Goal: Information Seeking & Learning: Learn about a topic

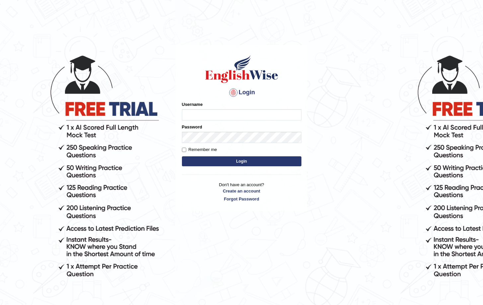
type input "Saliyam"
click at [259, 160] on button "Login" at bounding box center [242, 161] width 120 height 10
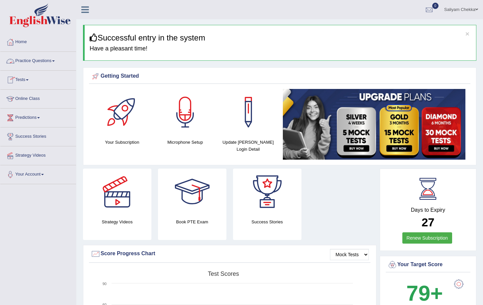
click at [21, 100] on link "Online Class" at bounding box center [38, 98] width 76 height 17
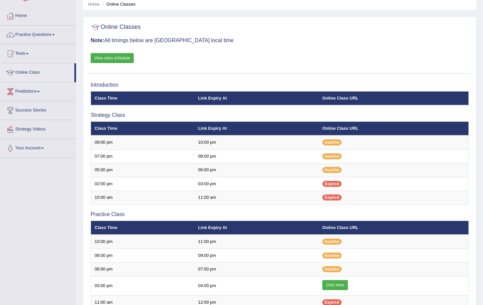
scroll to position [60, 0]
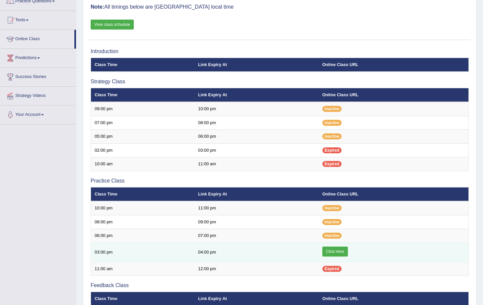
click at [335, 249] on link "Click Here" at bounding box center [335, 252] width 26 height 10
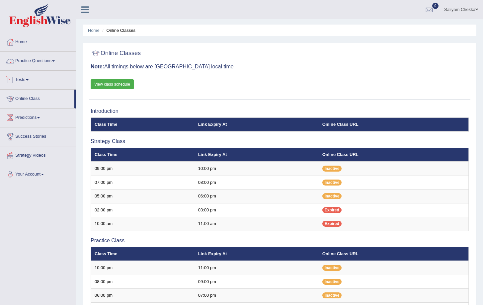
click at [25, 58] on link "Practice Questions" at bounding box center [38, 60] width 76 height 17
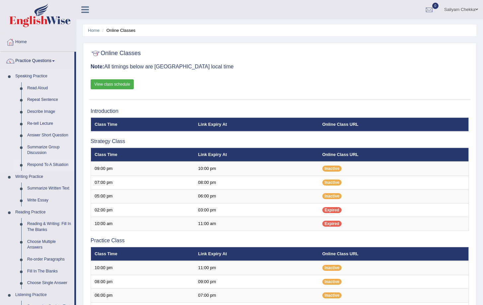
click at [57, 164] on link "Respond To A Situation" at bounding box center [49, 165] width 50 height 12
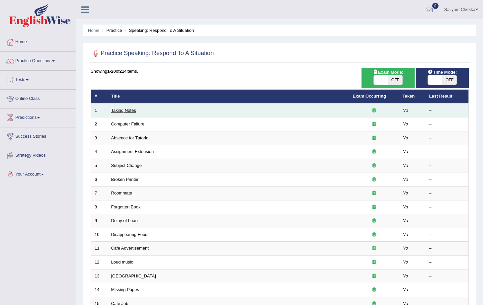
click at [124, 108] on link "Taking Notes" at bounding box center [123, 110] width 25 height 5
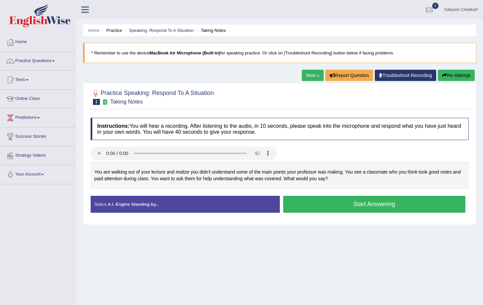
click at [338, 203] on button "Start Answering" at bounding box center [374, 204] width 183 height 17
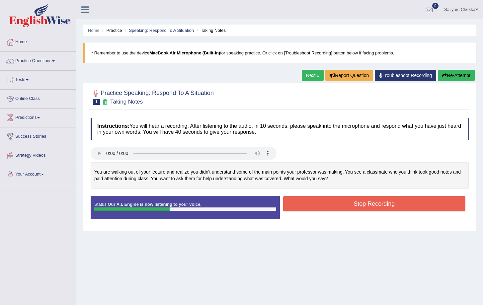
click at [364, 207] on button "Stop Recording" at bounding box center [374, 203] width 183 height 15
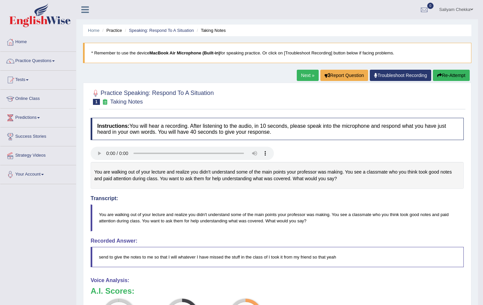
click at [454, 78] on button "Re-Attempt" at bounding box center [451, 75] width 37 height 11
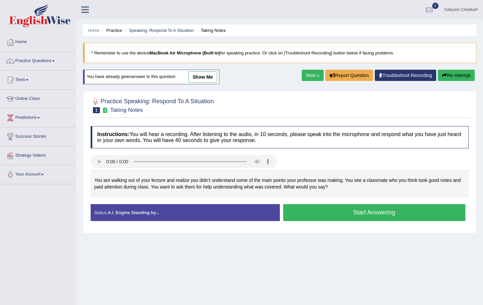
click at [383, 212] on button "Start Answering" at bounding box center [374, 212] width 183 height 17
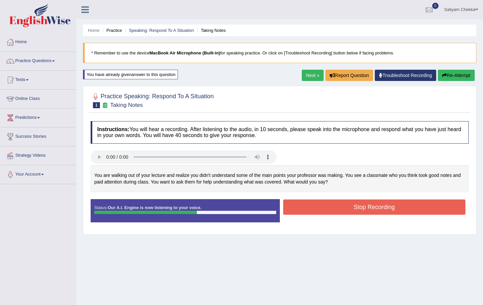
click at [380, 207] on button "Stop Recording" at bounding box center [374, 207] width 183 height 15
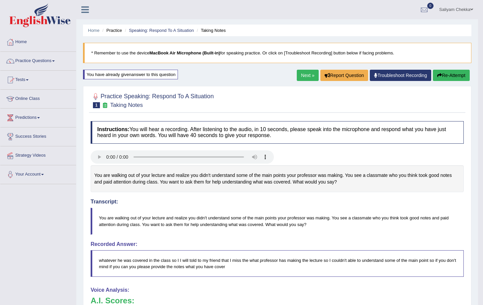
click at [45, 62] on link "Practice Questions" at bounding box center [38, 60] width 76 height 17
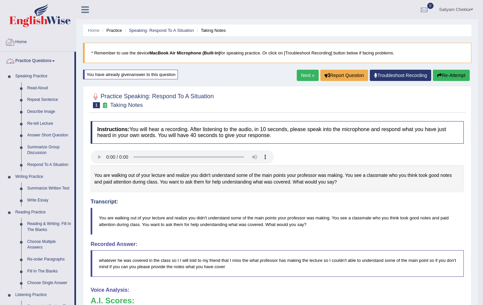
click at [33, 61] on link "Practice Questions" at bounding box center [37, 60] width 74 height 17
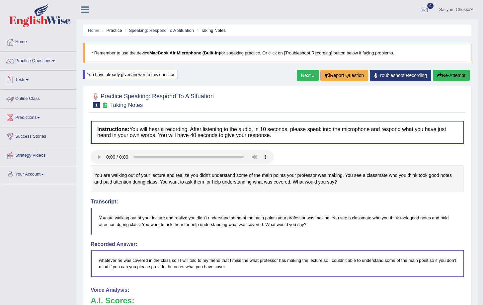
click at [33, 95] on link "Online Class" at bounding box center [38, 98] width 76 height 17
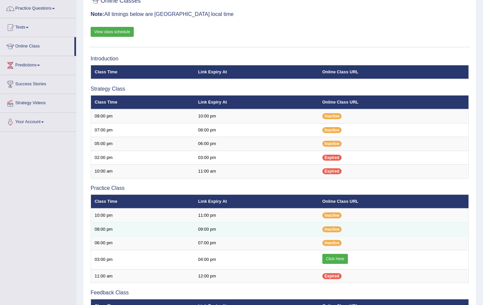
scroll to position [65, 0]
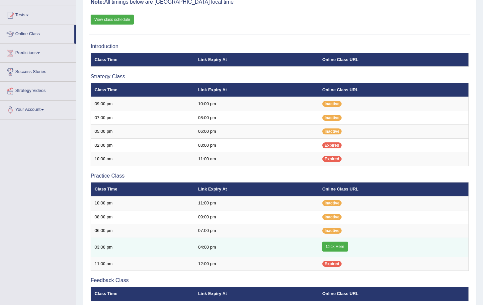
click at [334, 246] on link "Click Here" at bounding box center [335, 247] width 26 height 10
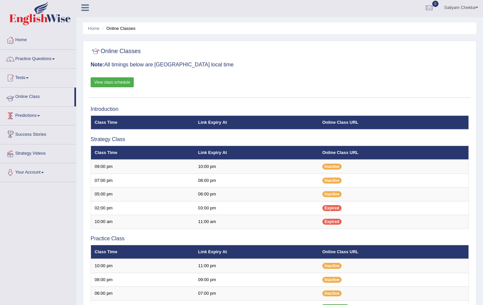
scroll to position [0, 0]
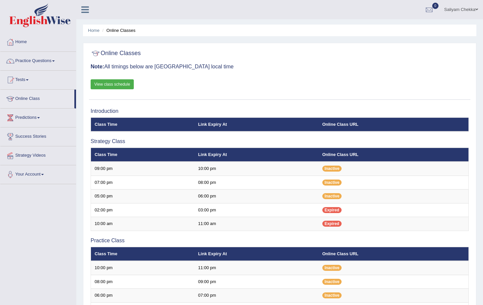
click at [40, 62] on link "Practice Questions" at bounding box center [38, 60] width 76 height 17
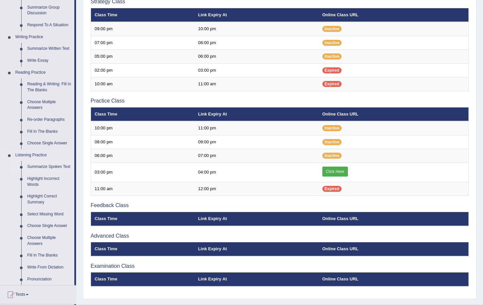
scroll to position [146, 0]
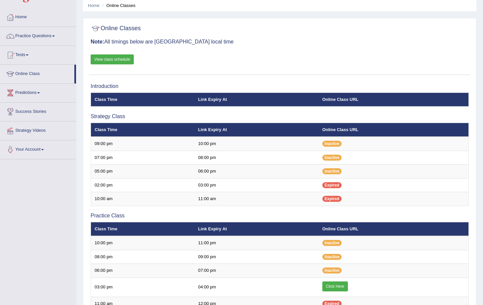
scroll to position [19, 0]
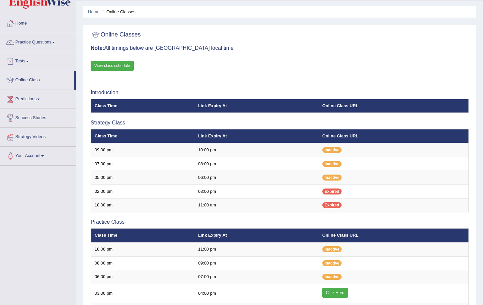
click at [42, 49] on link "Practice Questions" at bounding box center [38, 41] width 76 height 17
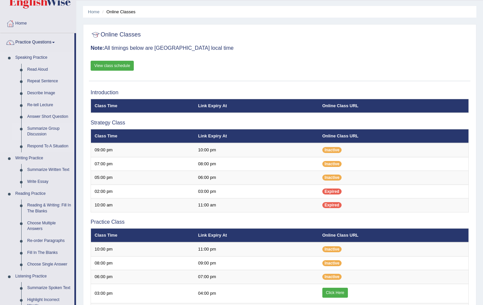
click at [37, 130] on link "Summarize Group Discussion" at bounding box center [49, 132] width 50 height 18
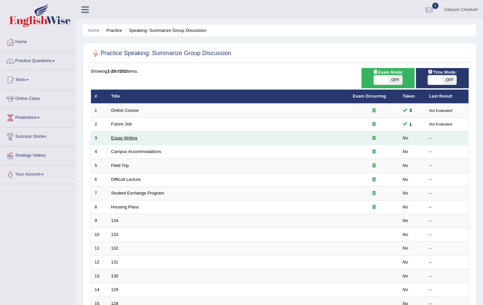
click at [123, 139] on link "Essay Writing" at bounding box center [124, 137] width 26 height 5
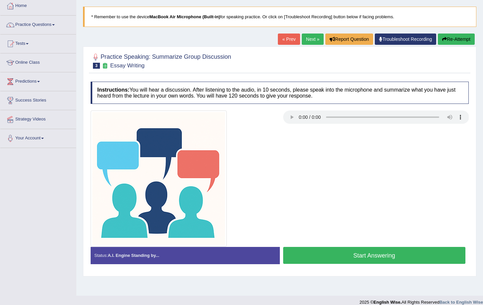
scroll to position [43, 0]
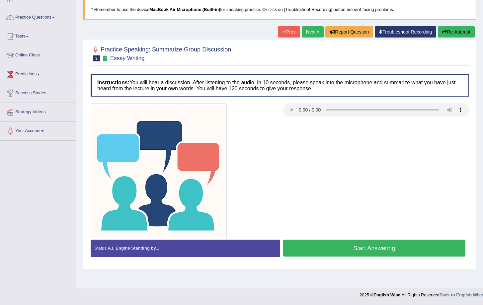
click at [319, 250] on button "Start Answering" at bounding box center [374, 248] width 183 height 17
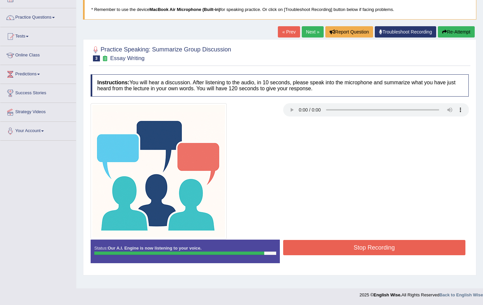
click at [360, 244] on button "Stop Recording" at bounding box center [374, 247] width 183 height 15
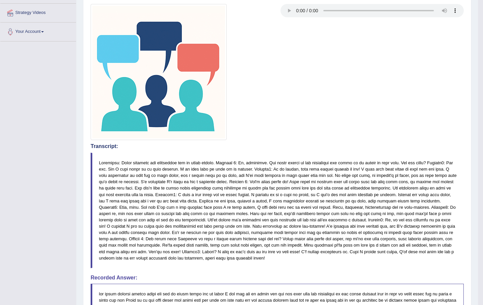
scroll to position [0, 0]
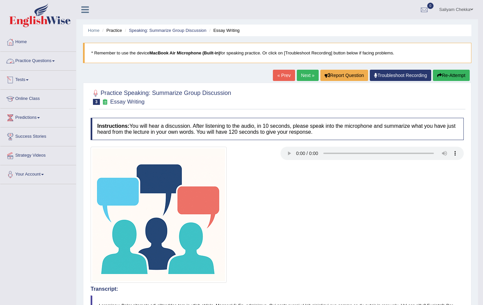
click at [55, 61] on span at bounding box center [53, 60] width 3 height 1
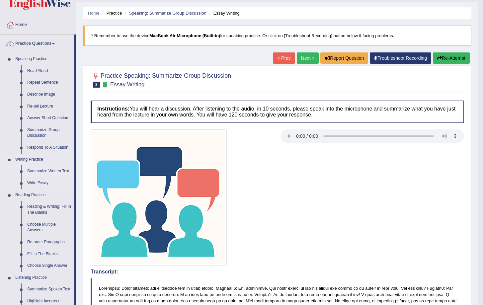
scroll to position [48, 0]
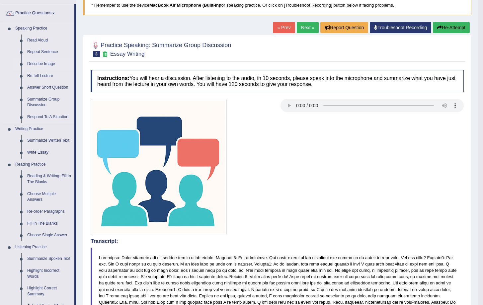
click at [45, 64] on link "Describe Image" at bounding box center [49, 64] width 50 height 12
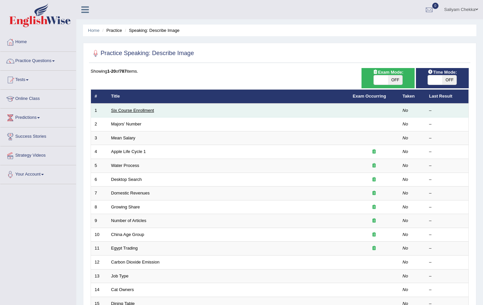
click at [127, 111] on link "Six Course Enrollment" at bounding box center [132, 110] width 43 height 5
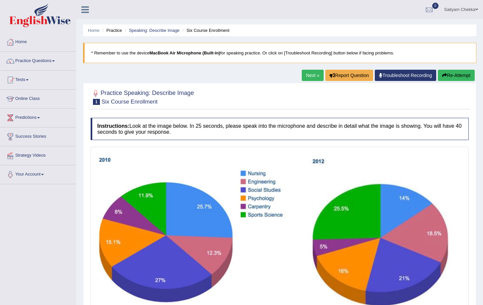
click at [312, 77] on link "Next »" at bounding box center [313, 75] width 22 height 11
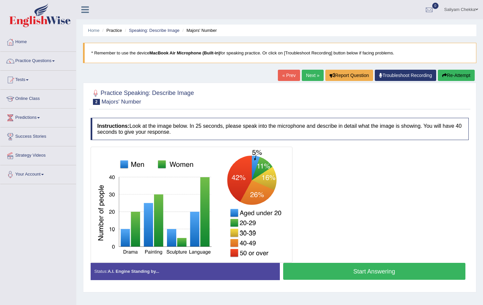
click at [302, 74] on link "Next »" at bounding box center [313, 75] width 22 height 11
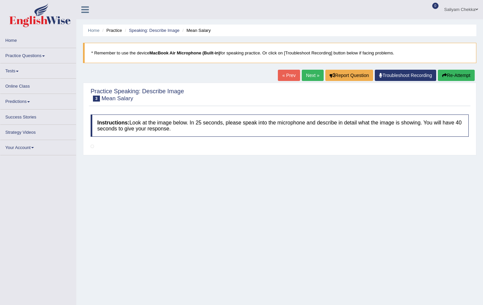
click at [309, 77] on link "Next »" at bounding box center [313, 75] width 22 height 11
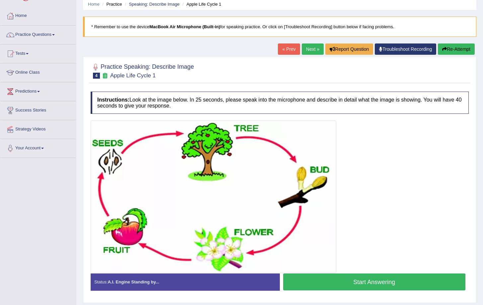
scroll to position [46, 0]
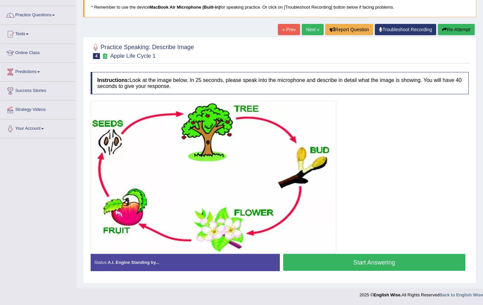
click at [375, 265] on button "Start Answering" at bounding box center [374, 262] width 183 height 17
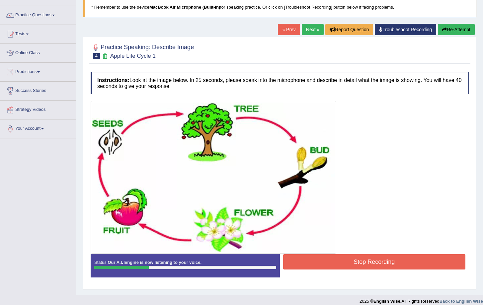
click at [362, 263] on button "Stop Recording" at bounding box center [374, 261] width 183 height 15
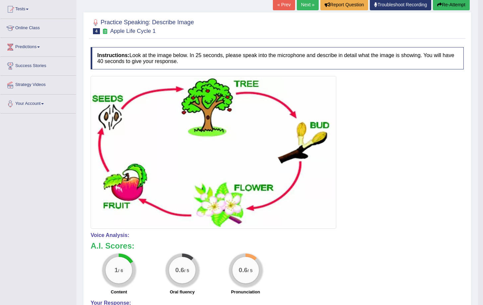
scroll to position [0, 0]
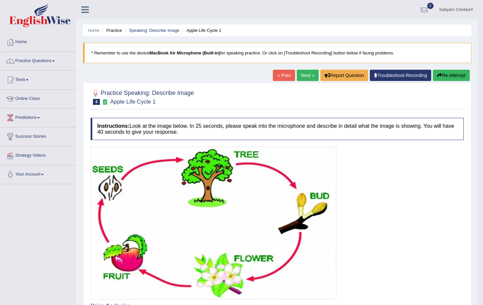
click at [439, 72] on button "Re-Attempt" at bounding box center [451, 75] width 37 height 11
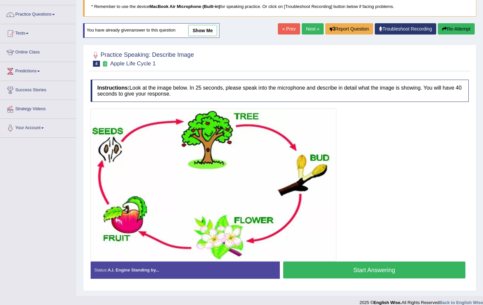
scroll to position [54, 0]
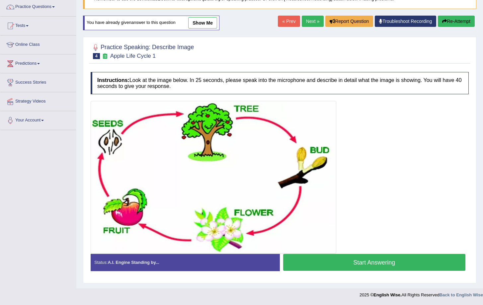
click at [372, 264] on button "Start Answering" at bounding box center [374, 262] width 183 height 17
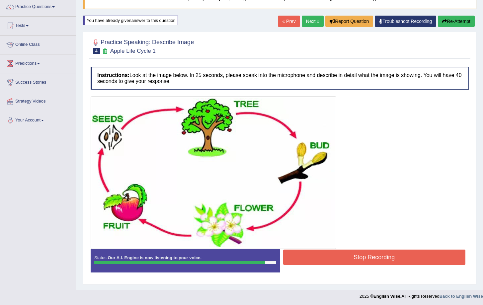
click at [365, 258] on button "Stop Recording" at bounding box center [374, 257] width 183 height 15
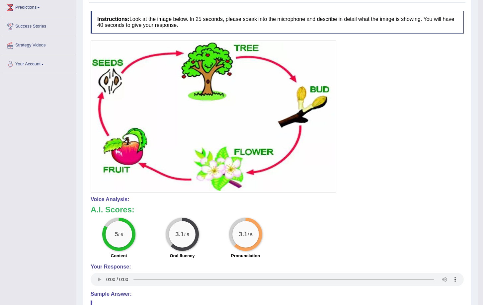
scroll to position [0, 0]
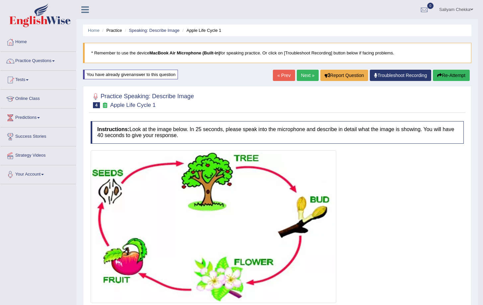
click at [457, 72] on button "Re-Attempt" at bounding box center [451, 75] width 37 height 11
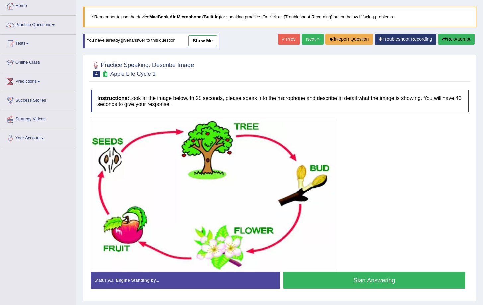
scroll to position [54, 0]
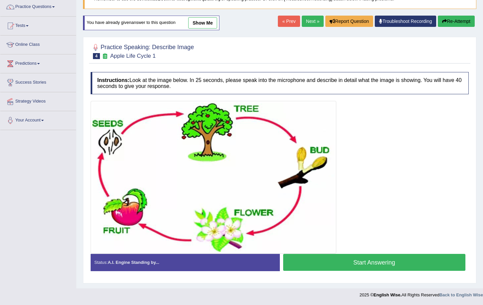
click at [359, 266] on button "Start Answering" at bounding box center [374, 262] width 183 height 17
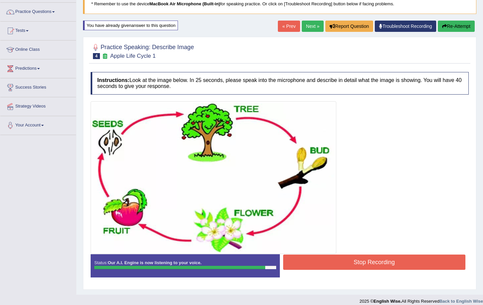
click at [372, 276] on div "Status: Our A.I. Engine is now listening to your voice. Start Answering Stop Re…" at bounding box center [280, 269] width 378 height 30
click at [376, 263] on button "Stop Recording" at bounding box center [374, 262] width 183 height 15
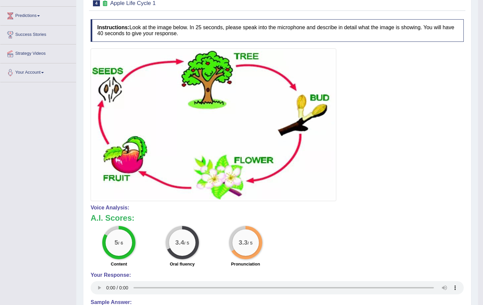
scroll to position [0, 0]
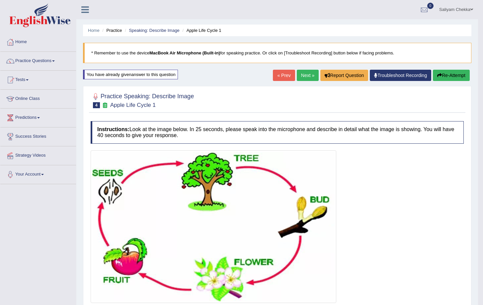
click at [306, 73] on link "Next »" at bounding box center [308, 75] width 22 height 11
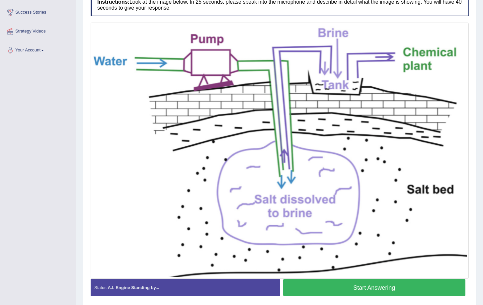
scroll to position [149, 0]
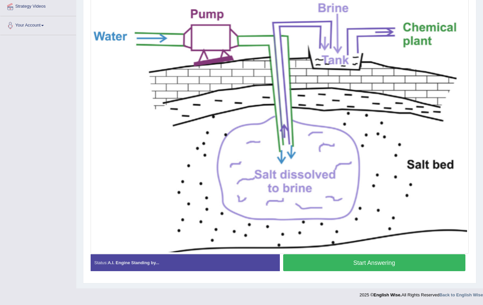
click at [391, 264] on button "Start Answering" at bounding box center [374, 262] width 183 height 17
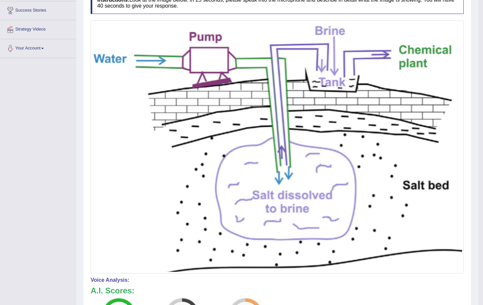
scroll to position [71, 0]
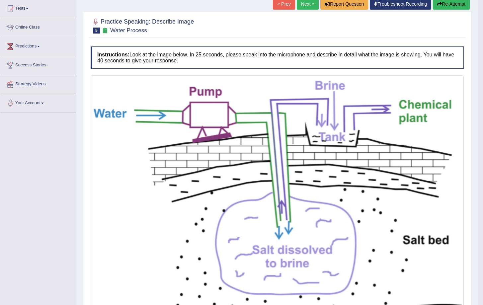
click at [448, 2] on button "Re-Attempt" at bounding box center [451, 3] width 37 height 11
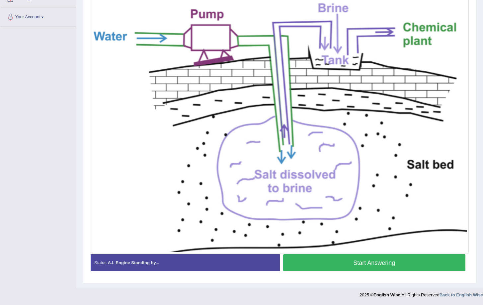
click at [359, 261] on button "Start Answering" at bounding box center [374, 262] width 183 height 17
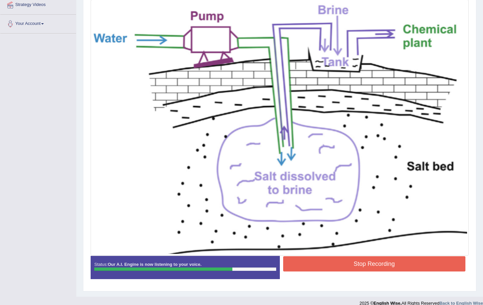
scroll to position [159, 0]
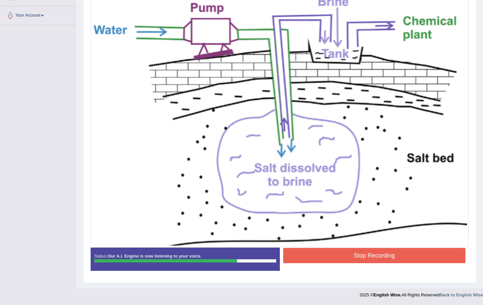
click at [379, 257] on button "Stop Recording" at bounding box center [374, 255] width 183 height 15
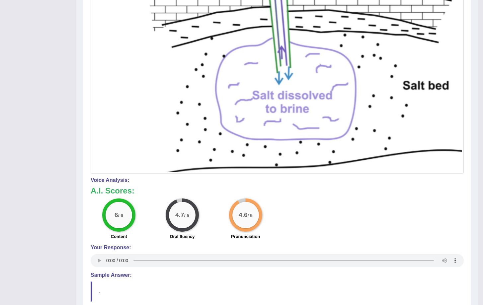
scroll to position [0, 0]
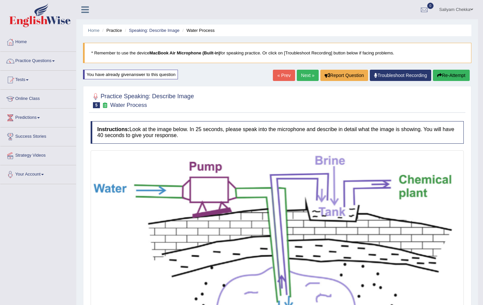
click at [444, 74] on button "Re-Attempt" at bounding box center [451, 75] width 37 height 11
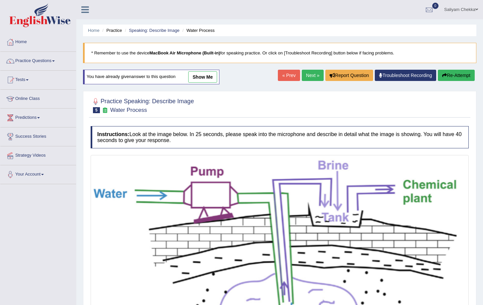
click at [308, 74] on link "Next »" at bounding box center [313, 75] width 22 height 11
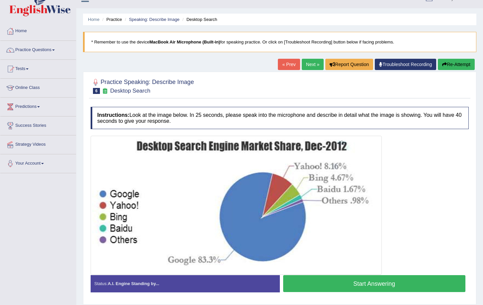
scroll to position [43, 0]
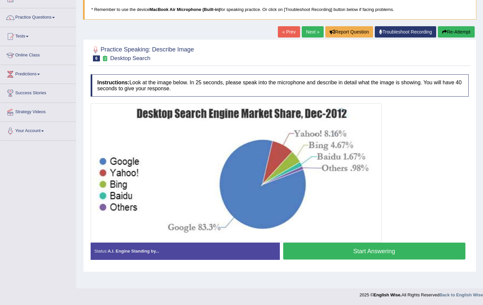
click at [384, 247] on button "Start Answering" at bounding box center [374, 251] width 183 height 17
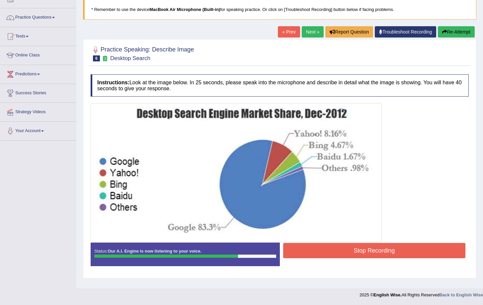
click at [358, 254] on button "Stop Recording" at bounding box center [374, 250] width 183 height 15
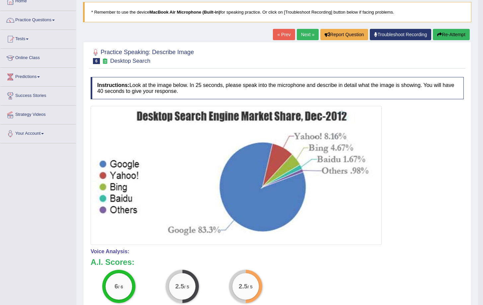
scroll to position [0, 0]
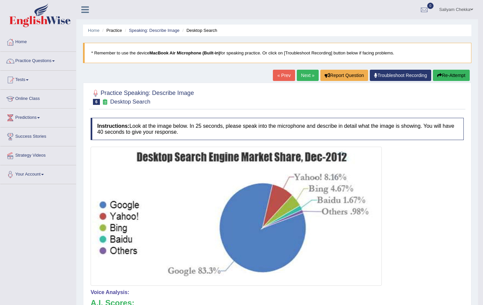
click at [449, 73] on button "Re-Attempt" at bounding box center [451, 75] width 37 height 11
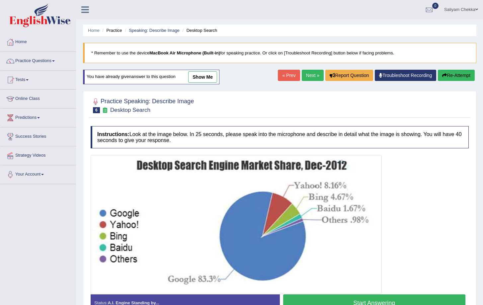
scroll to position [43, 0]
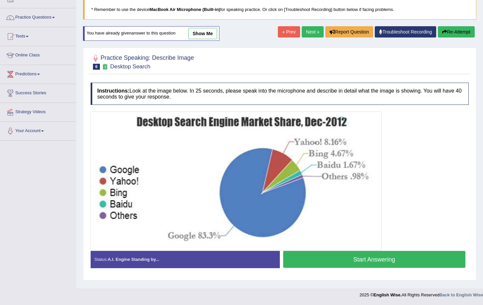
click at [354, 265] on button "Start Answering" at bounding box center [374, 259] width 183 height 17
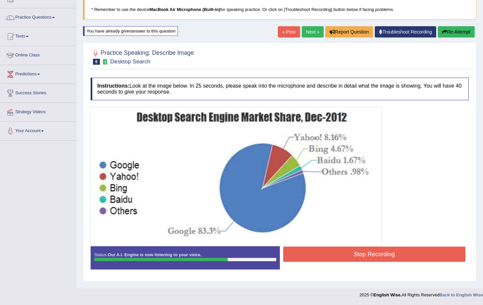
click at [341, 260] on button "Stop Recording" at bounding box center [374, 254] width 183 height 15
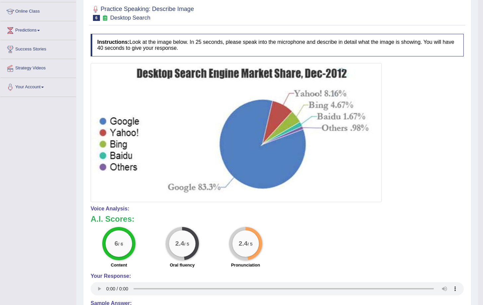
scroll to position [0, 0]
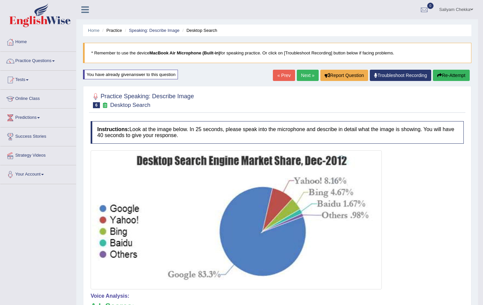
click at [452, 77] on button "Re-Attempt" at bounding box center [451, 75] width 37 height 11
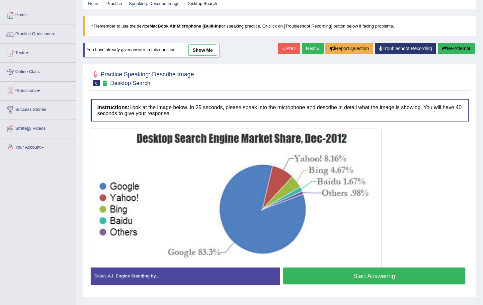
scroll to position [43, 0]
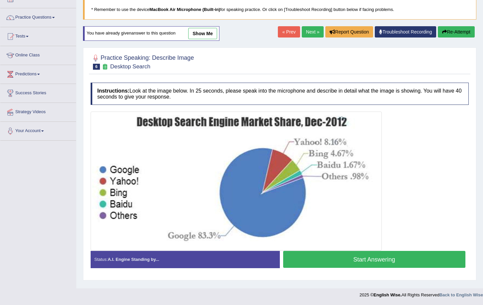
click at [360, 258] on button "Start Answering" at bounding box center [374, 259] width 183 height 17
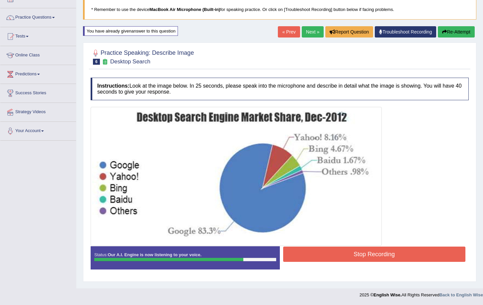
click at [371, 251] on button "Stop Recording" at bounding box center [374, 254] width 183 height 15
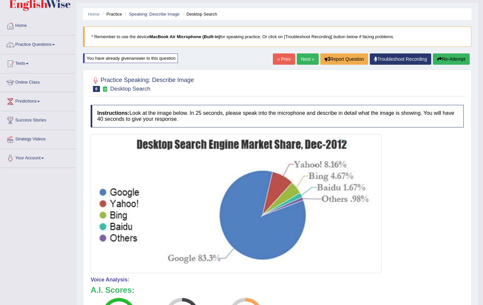
scroll to position [0, 0]
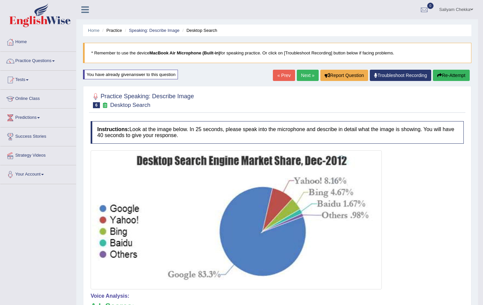
click at [455, 77] on button "Re-Attempt" at bounding box center [451, 75] width 37 height 11
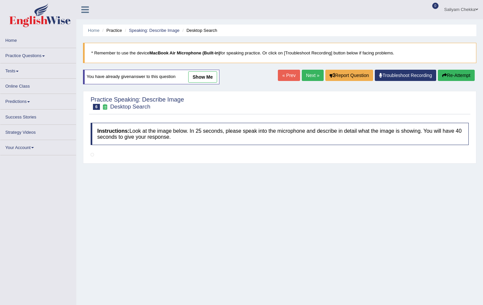
click at [303, 76] on link "Next »" at bounding box center [313, 75] width 22 height 11
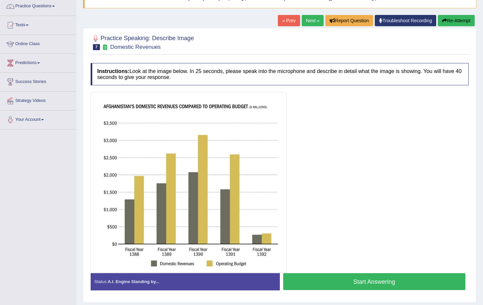
scroll to position [74, 0]
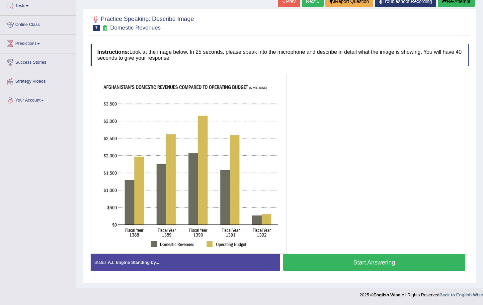
click at [371, 268] on button "Start Answering" at bounding box center [374, 262] width 183 height 17
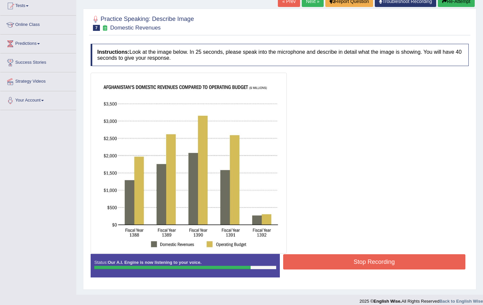
click at [369, 260] on button "Stop Recording" at bounding box center [374, 261] width 183 height 15
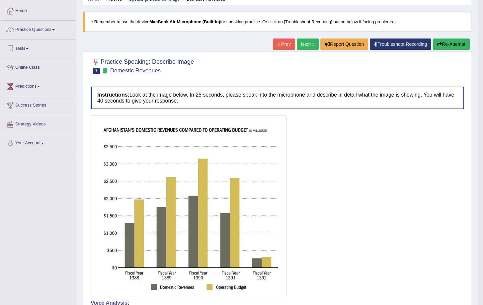
scroll to position [59, 0]
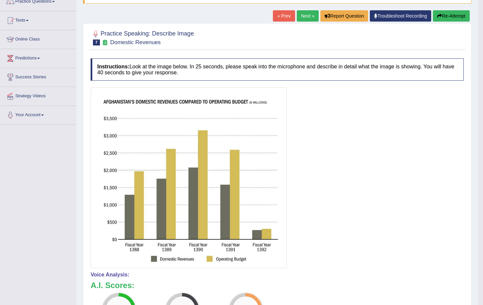
click at [447, 6] on div "Home Practice Speaking: Describe Image Domestic Revenues * Remember to use the …" at bounding box center [277, 192] width 402 height 503
click at [446, 16] on button "Re-Attempt" at bounding box center [451, 15] width 37 height 11
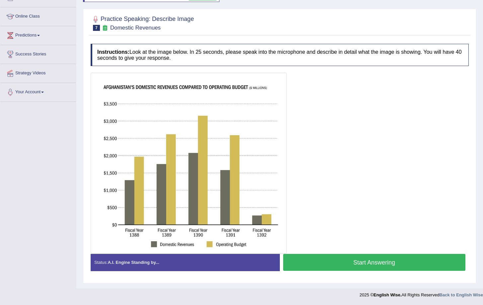
click at [342, 265] on button "Start Answering" at bounding box center [374, 262] width 183 height 17
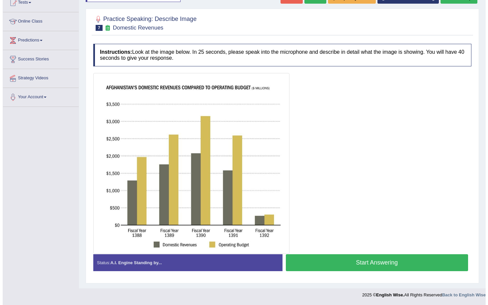
scroll to position [82, 0]
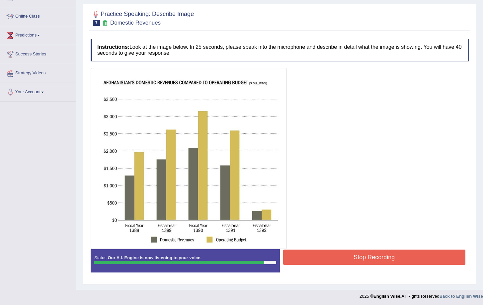
click at [373, 258] on button "Stop Recording" at bounding box center [374, 257] width 183 height 15
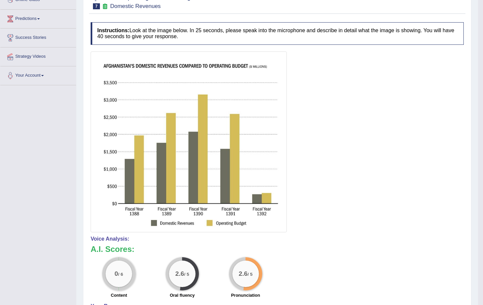
scroll to position [0, 0]
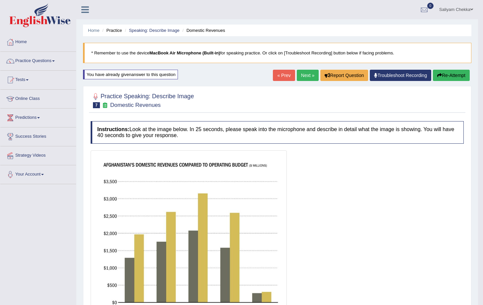
click at [303, 75] on link "Next »" at bounding box center [308, 75] width 22 height 11
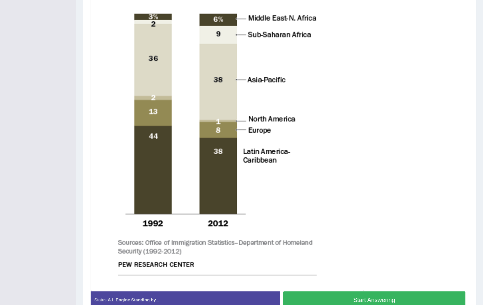
scroll to position [247, 0]
